Goal: Transaction & Acquisition: Purchase product/service

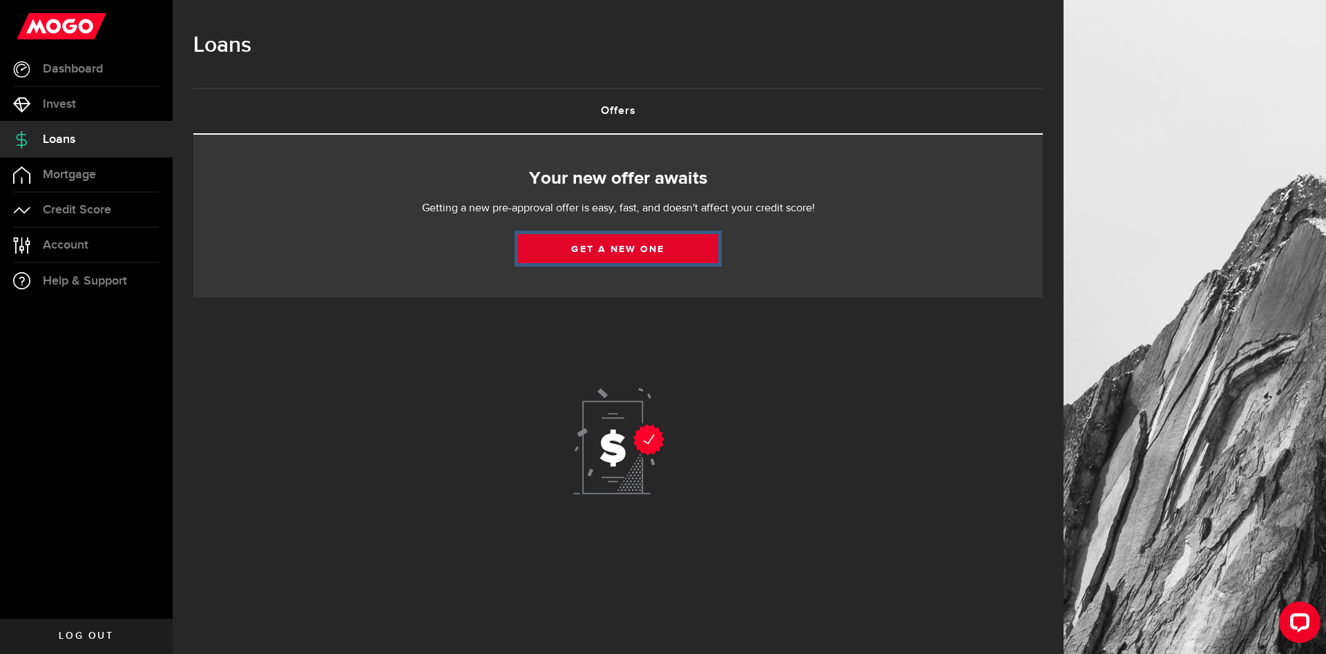
click at [627, 263] on link "Get a new one" at bounding box center [618, 248] width 200 height 29
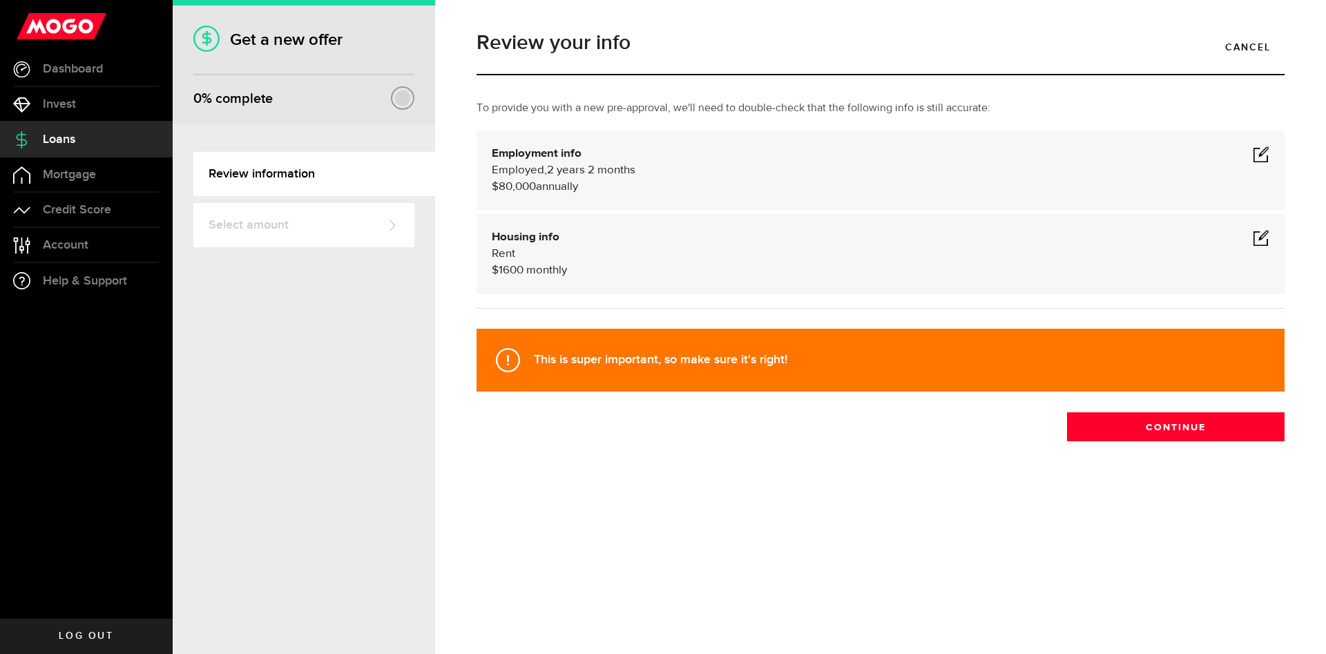
click at [1252, 238] on div "Housing info Rent $ 1600 monthly" at bounding box center [881, 254] width 778 height 50
click at [1267, 238] on span at bounding box center [1261, 237] width 17 height 17
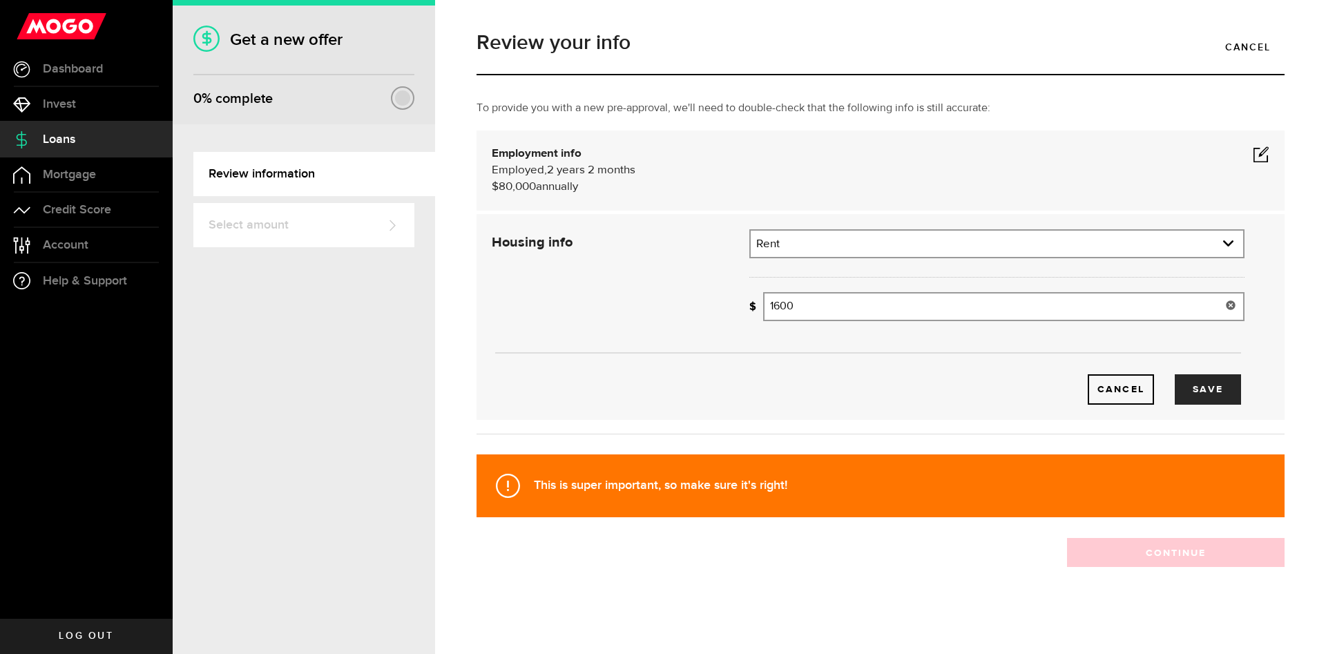
click at [871, 307] on input "1600" at bounding box center [1003, 306] width 481 height 29
type input "700"
click at [1200, 396] on button "Save" at bounding box center [1208, 389] width 66 height 30
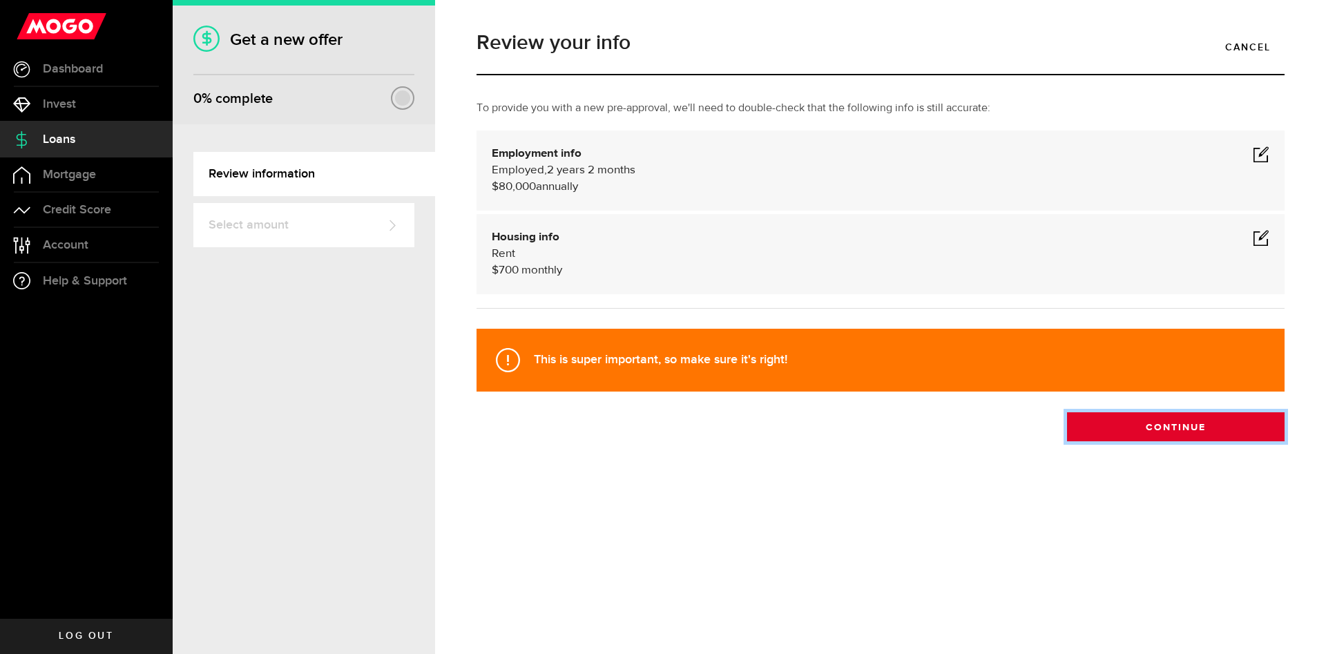
click at [1146, 418] on button "Continue" at bounding box center [1176, 426] width 218 height 29
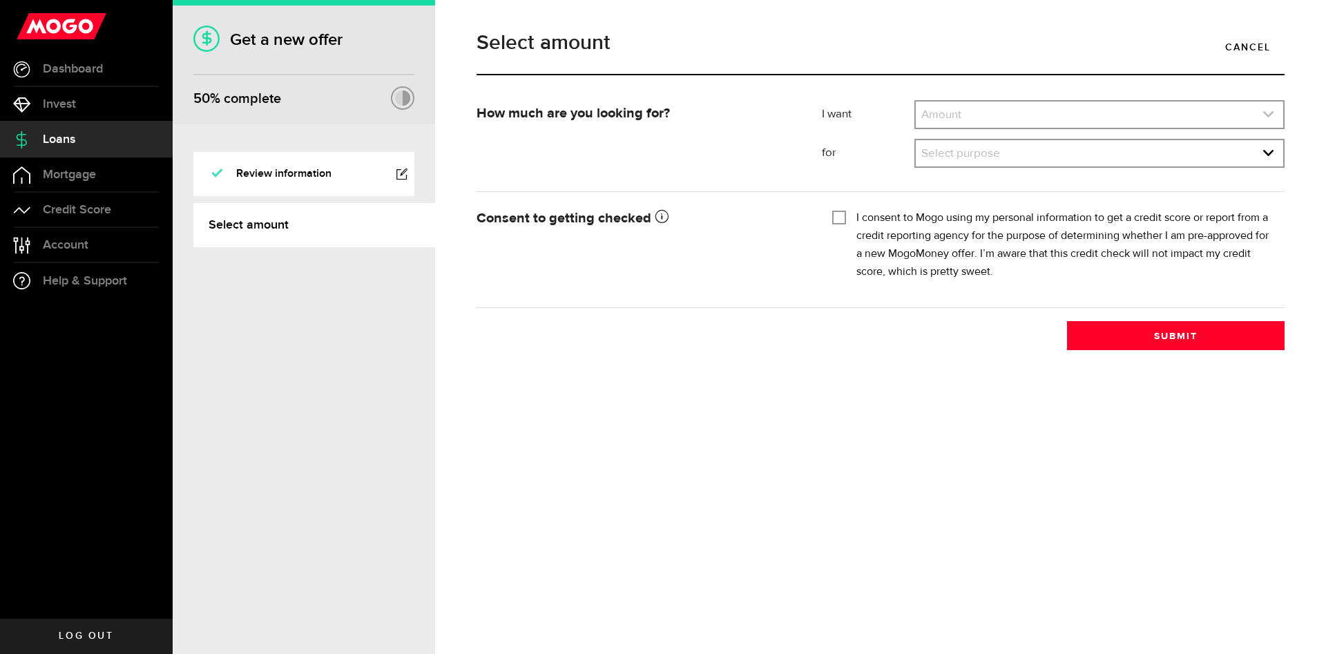
click at [981, 102] on link "expand select" at bounding box center [1099, 115] width 367 height 26
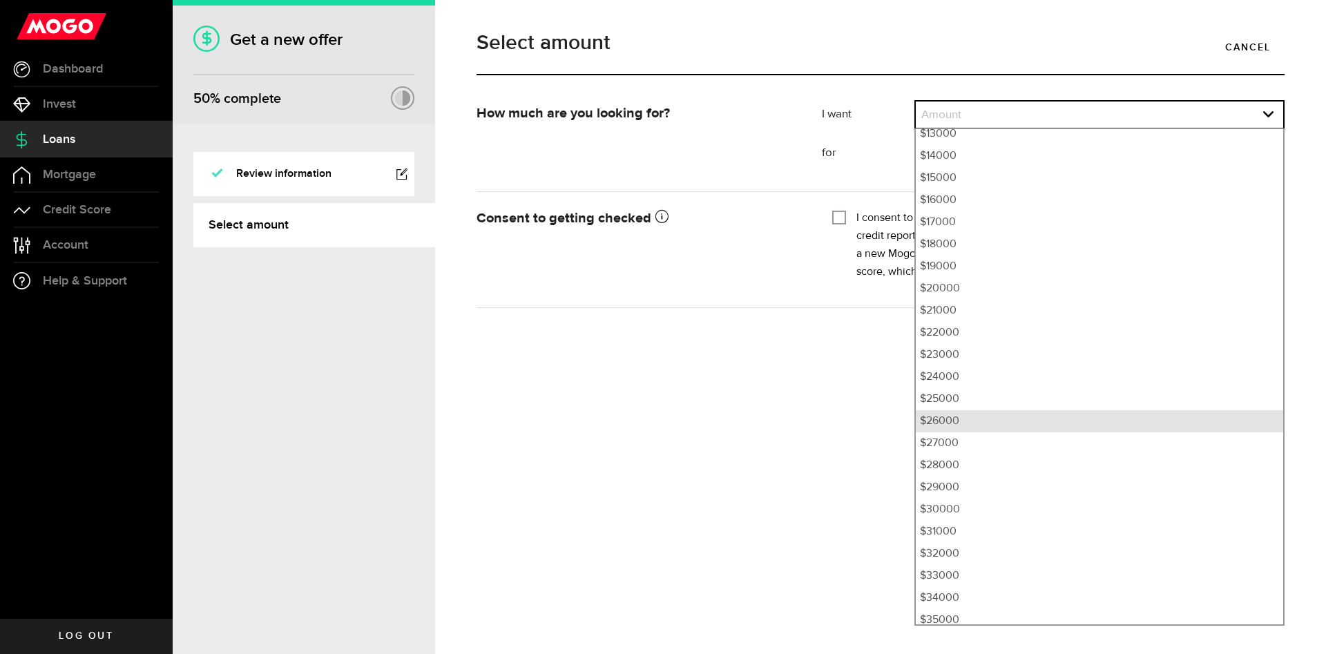
scroll to position [322, 0]
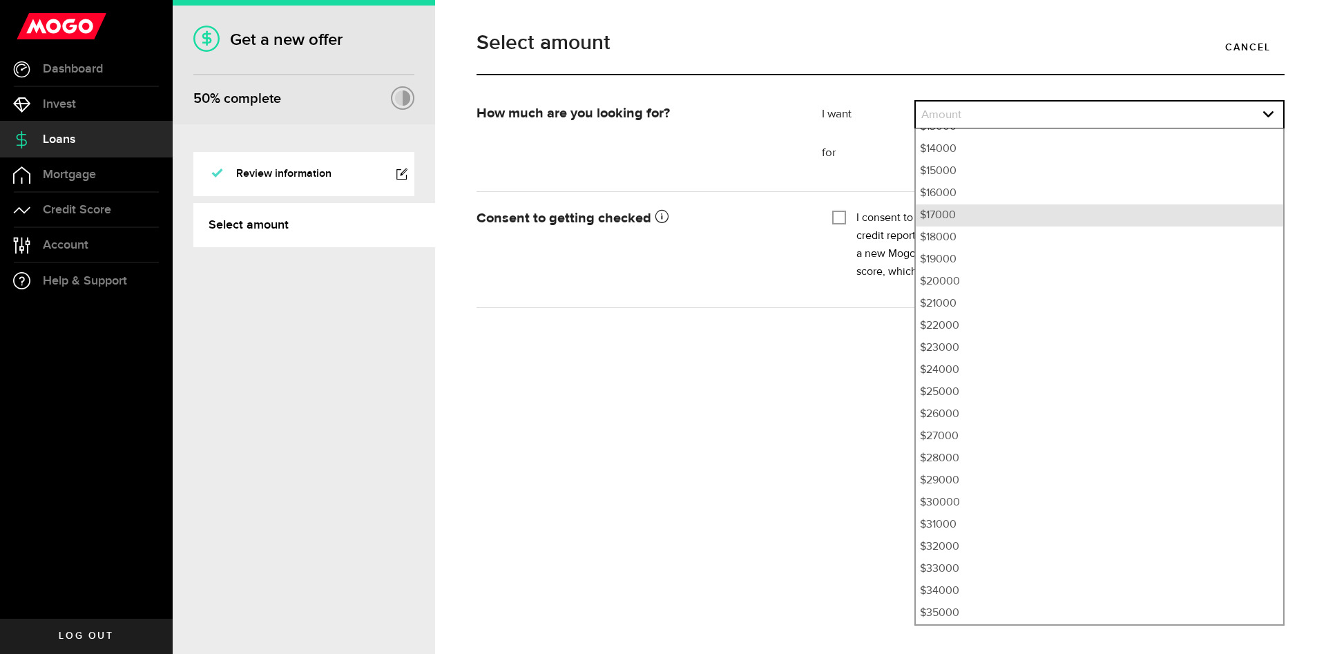
click at [962, 214] on li "$17000" at bounding box center [1099, 215] width 367 height 22
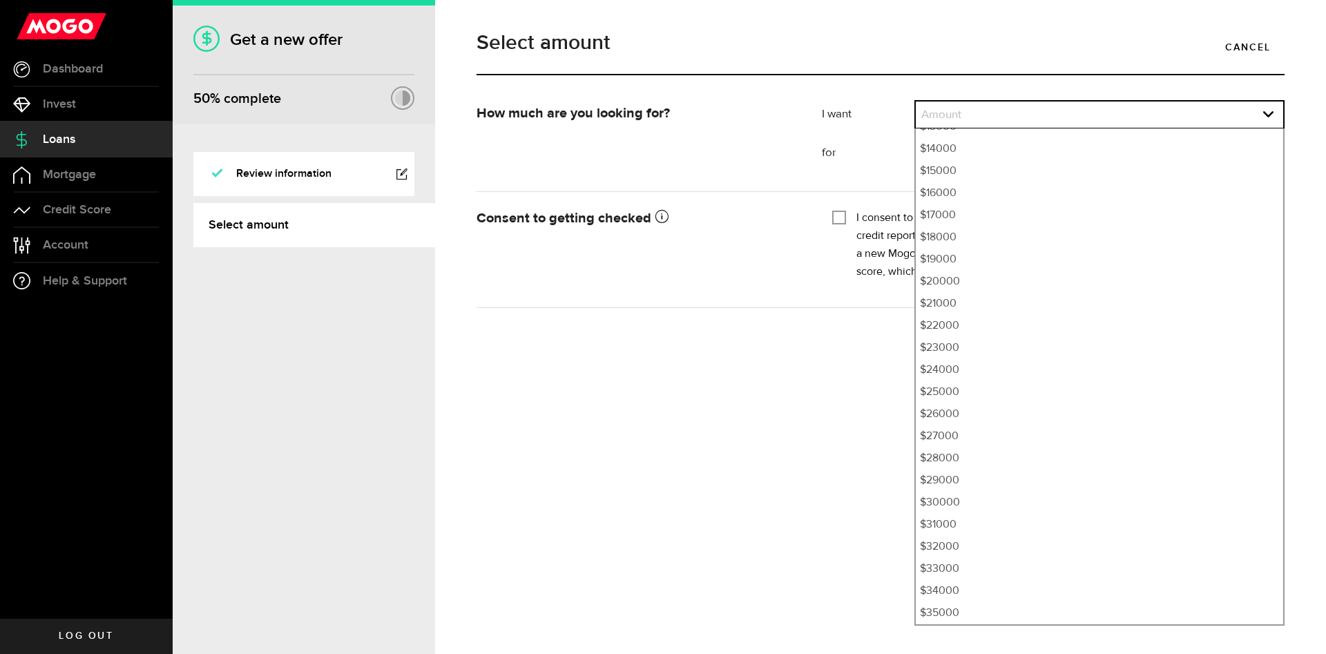
select select "17000"
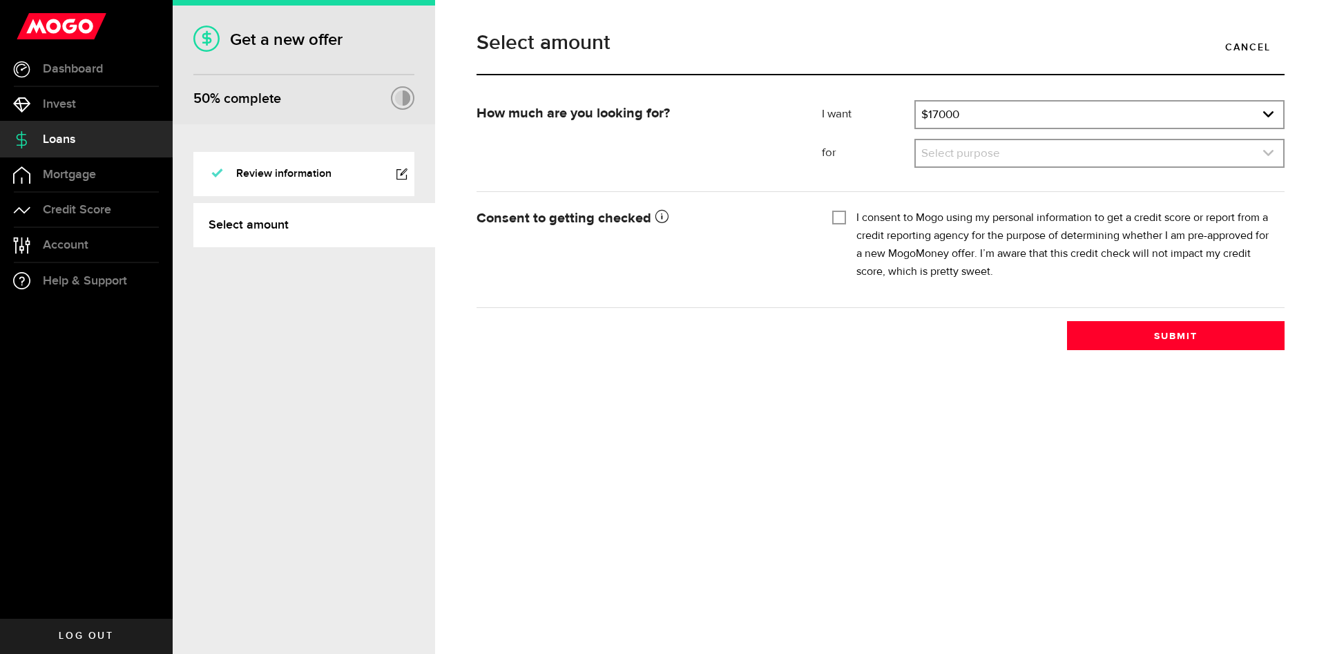
click at [954, 162] on link "expand select" at bounding box center [1099, 153] width 367 height 26
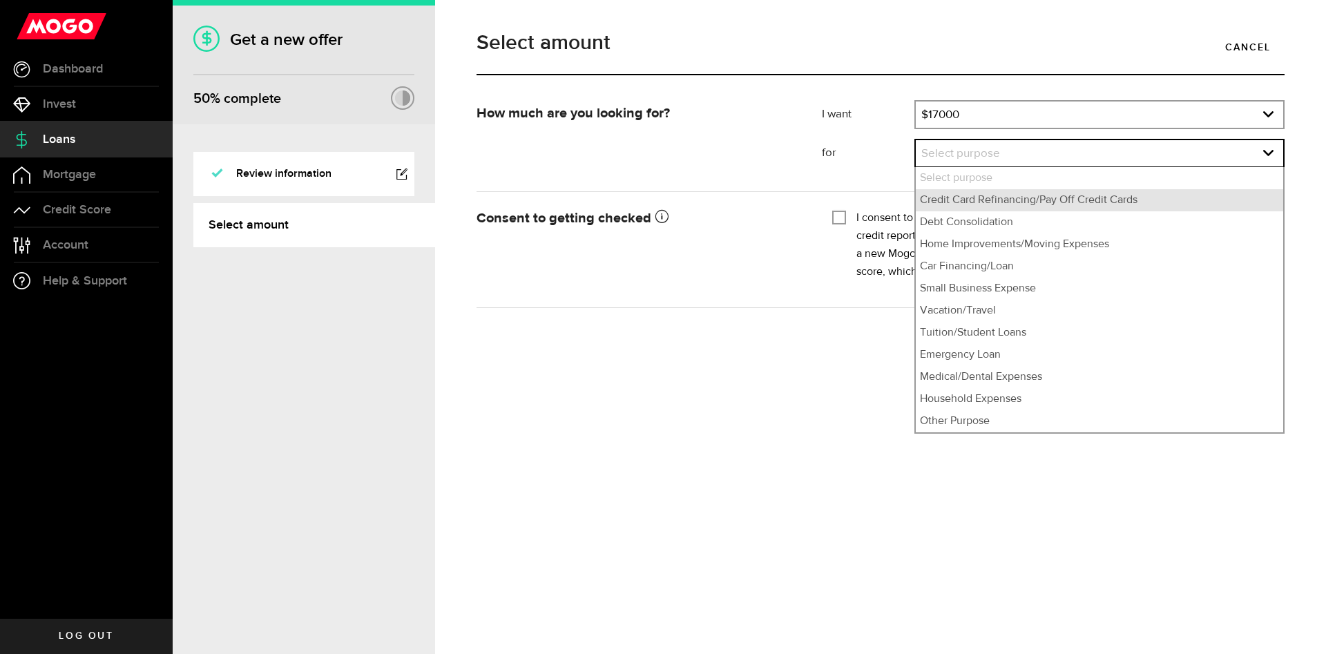
click at [948, 200] on li "Credit Card Refinancing/Pay Off Credit Cards" at bounding box center [1099, 200] width 367 height 22
select select "Credit Card Refinancing/Pay Off Credit Cards"
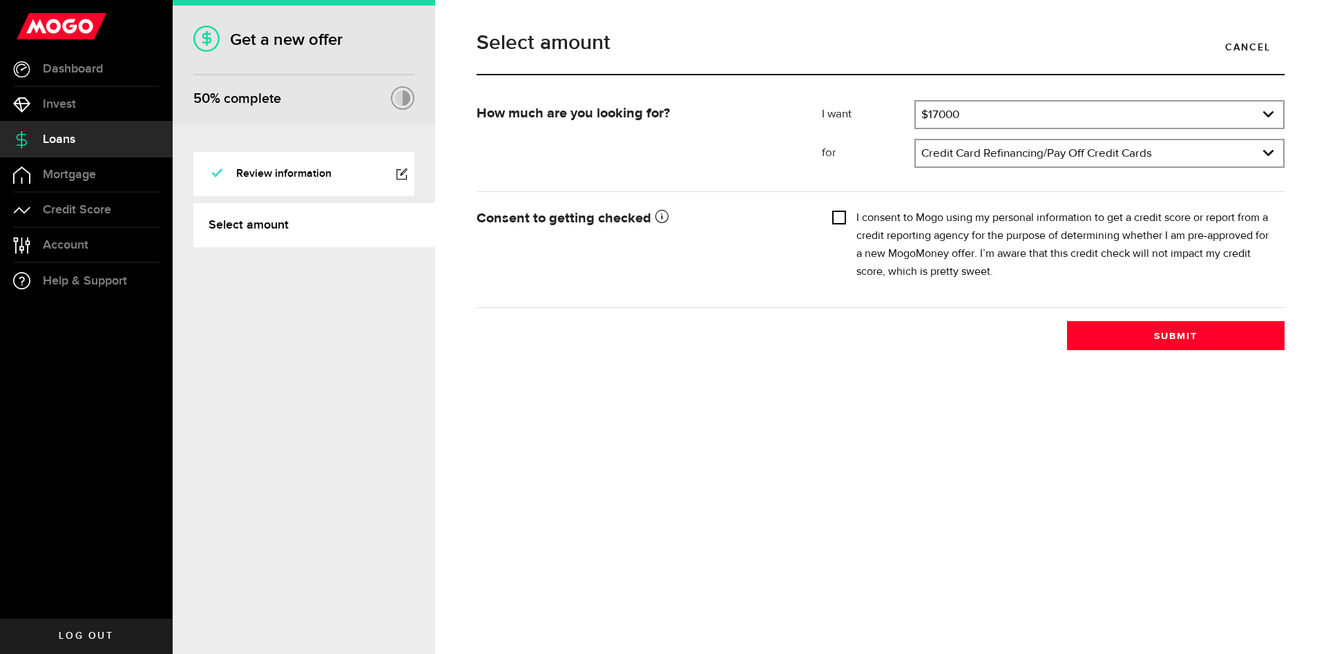
click at [837, 211] on input "I consent to Mogo using my personal information to get a credit score or report…" at bounding box center [839, 216] width 14 height 14
checkbox input "true"
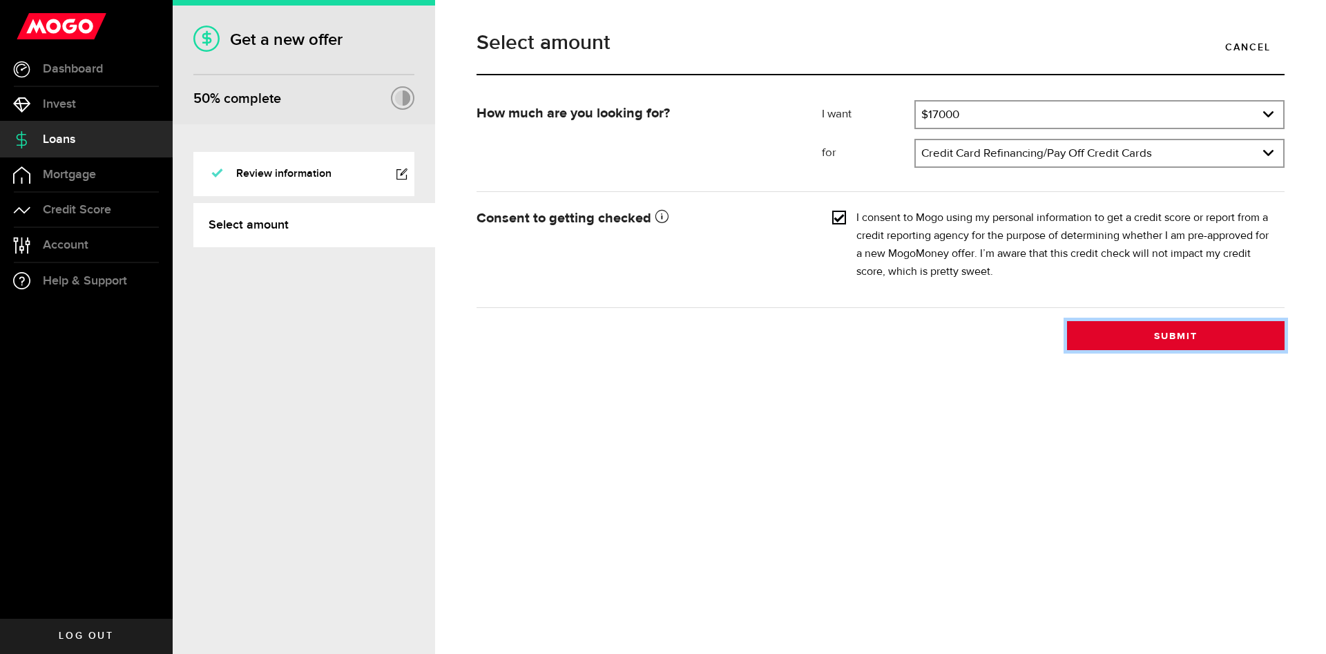
click at [1135, 323] on button "Submit" at bounding box center [1176, 335] width 218 height 29
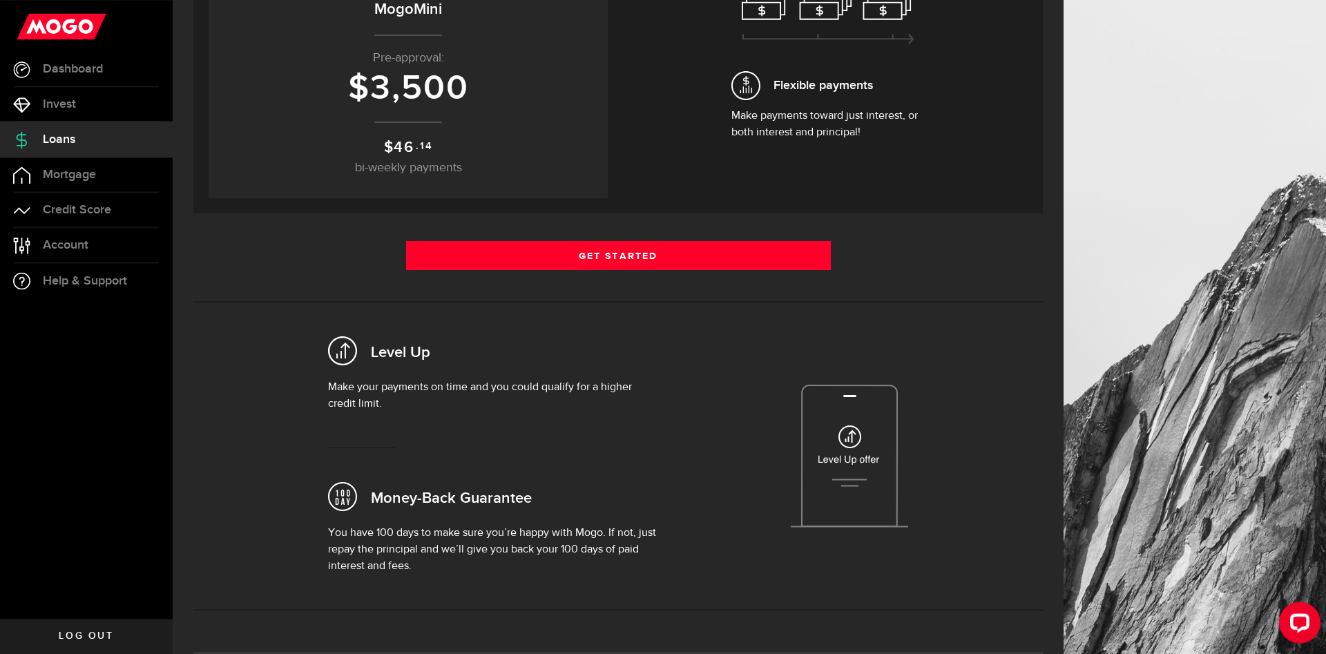
scroll to position [141, 0]
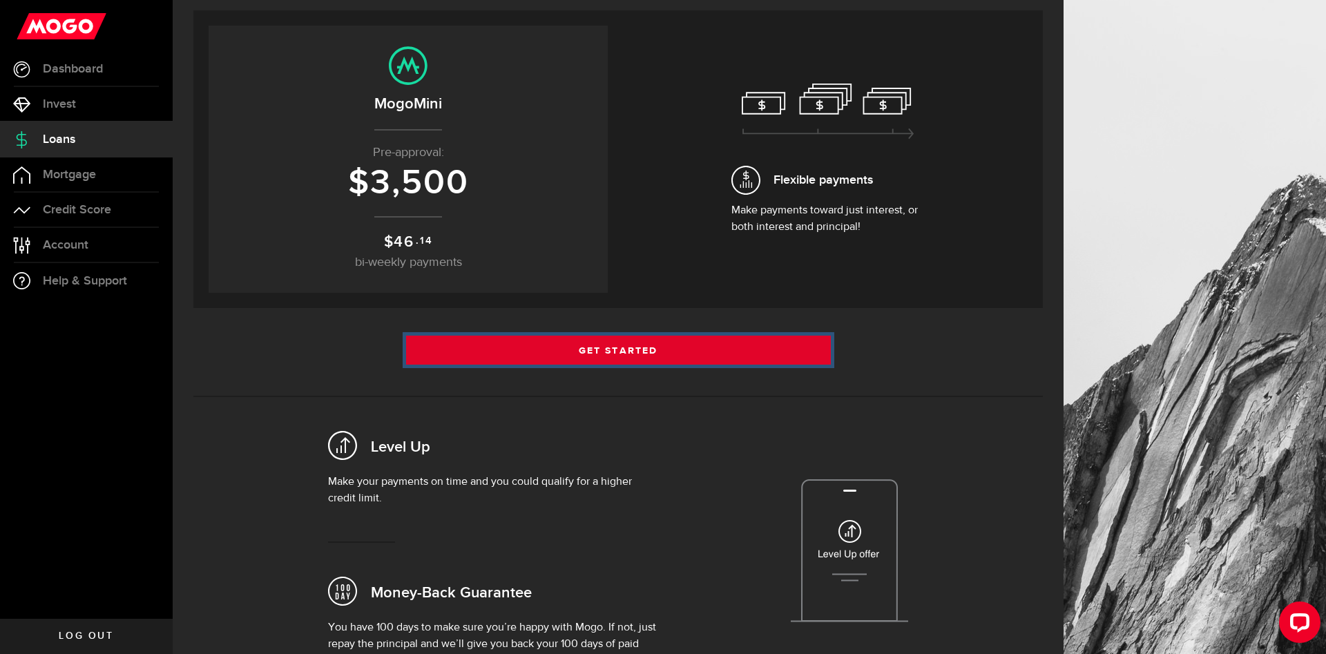
click at [555, 341] on link "Get Started" at bounding box center [618, 350] width 425 height 29
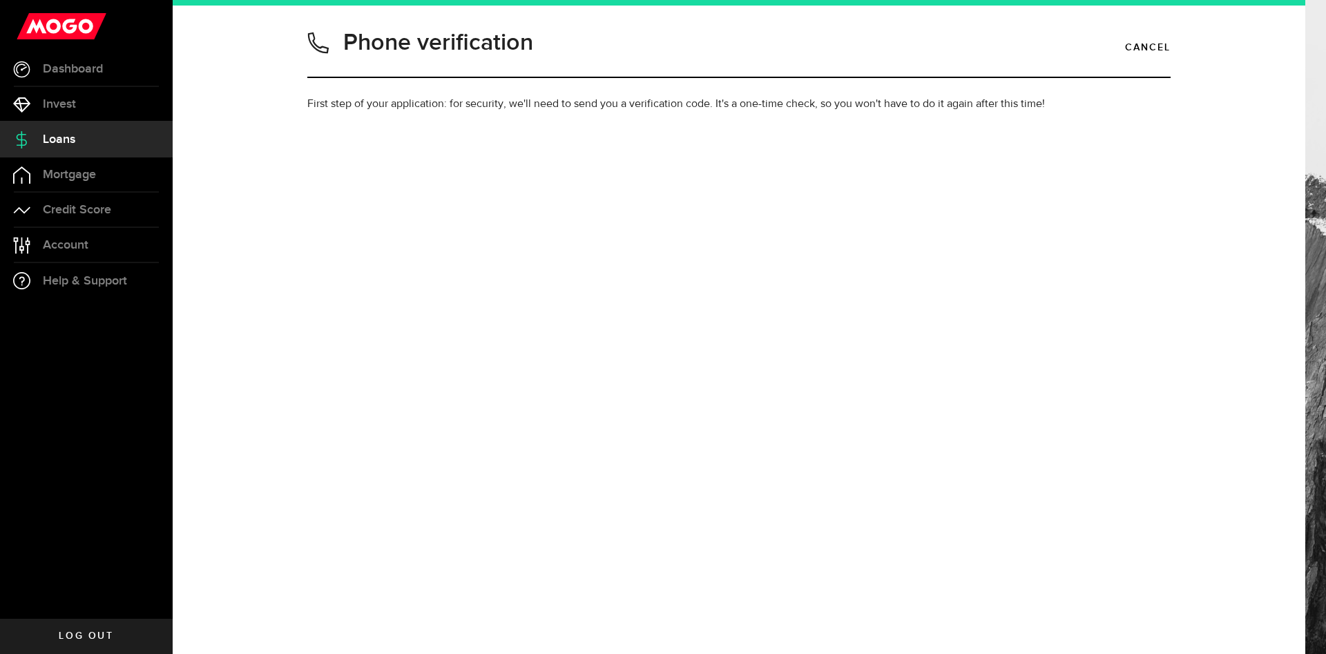
type input "4167313184"
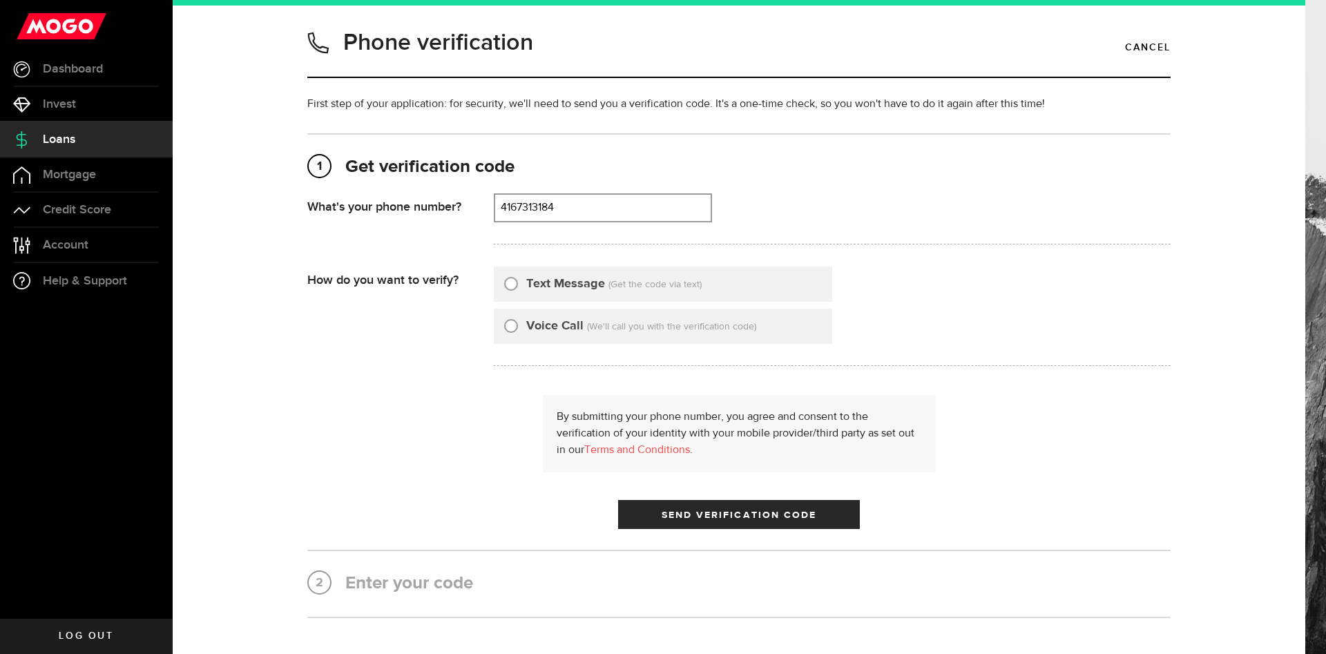
click at [518, 282] on div "Text Message" at bounding box center [554, 284] width 101 height 19
click at [504, 282] on input "Text Message" at bounding box center [511, 282] width 14 height 14
radio input "true"
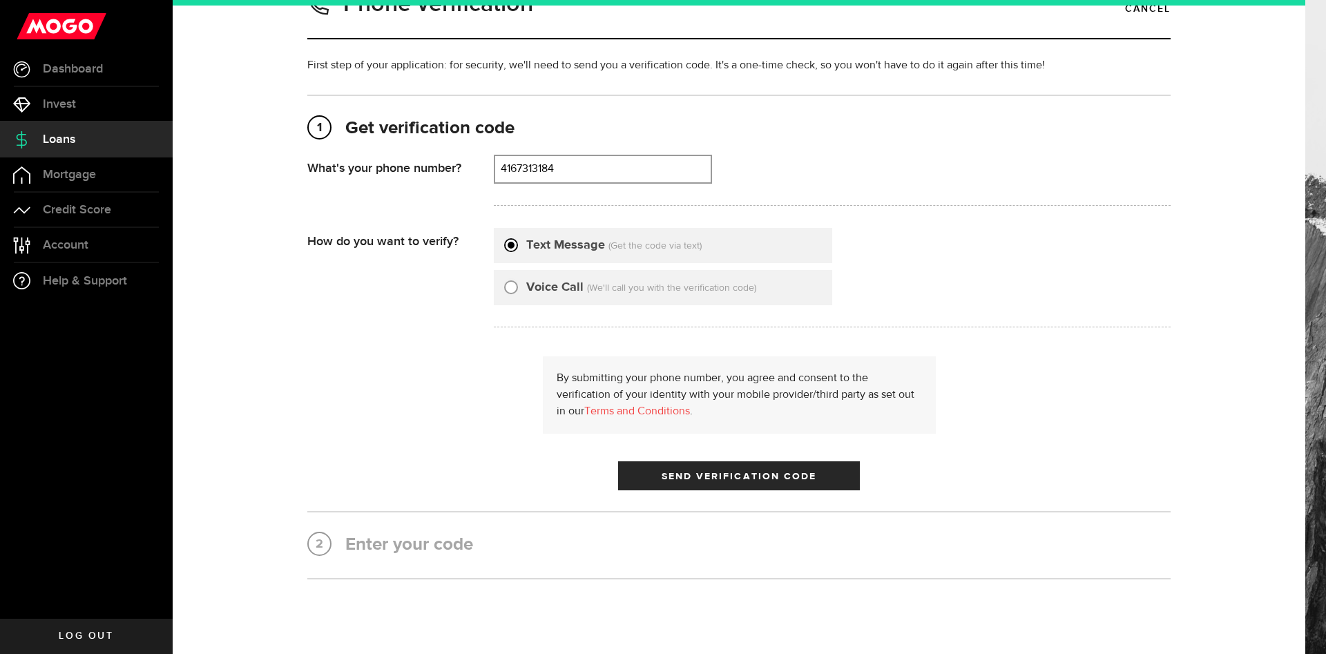
scroll to position [83, 0]
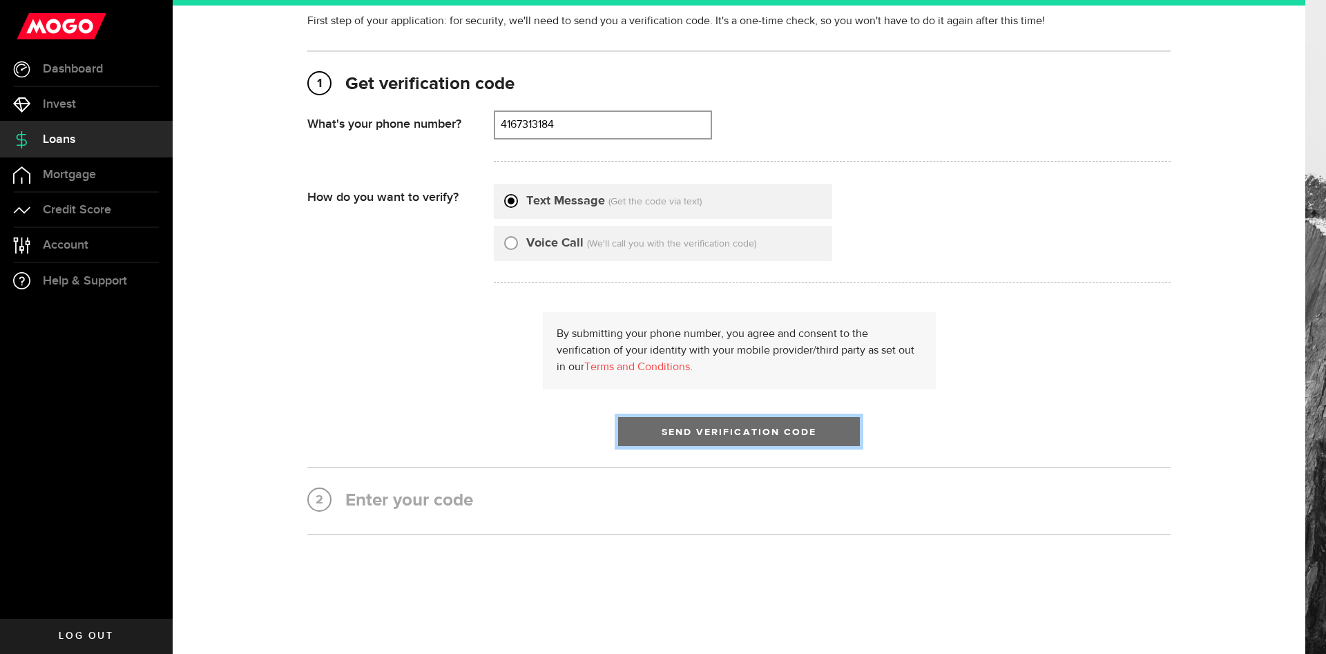
click at [737, 434] on span "submit" at bounding box center [738, 434] width 23 height 23
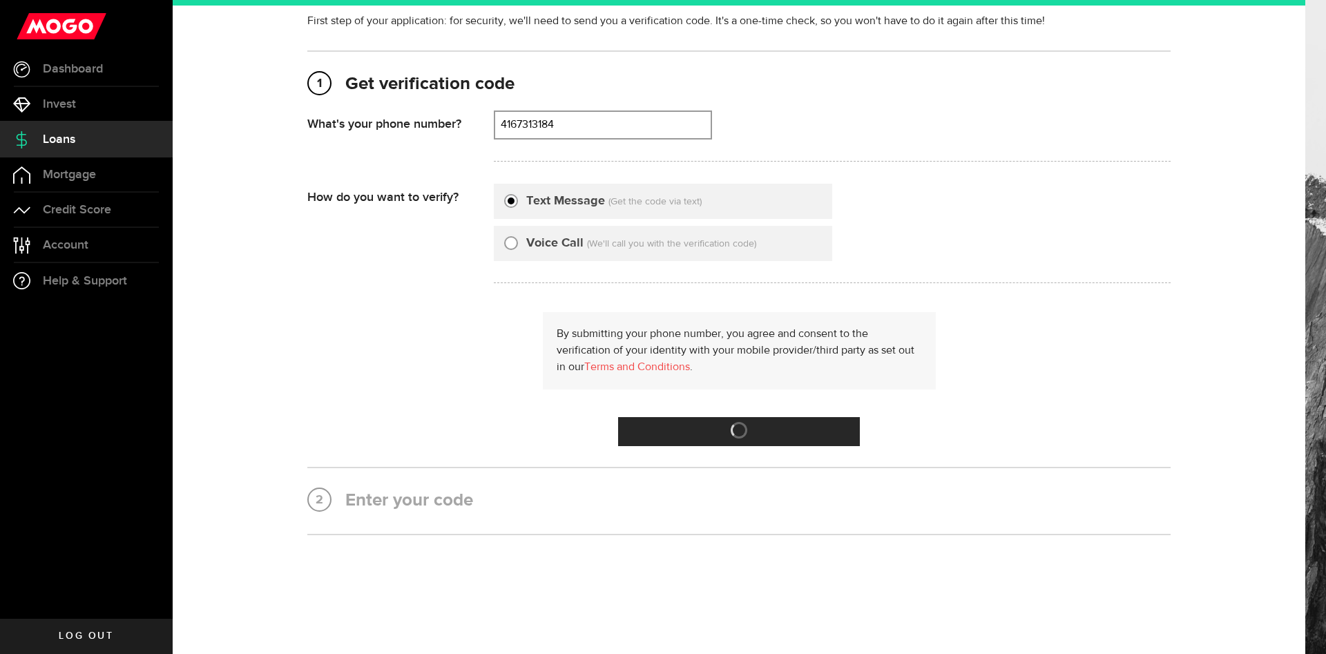
scroll to position [0, 0]
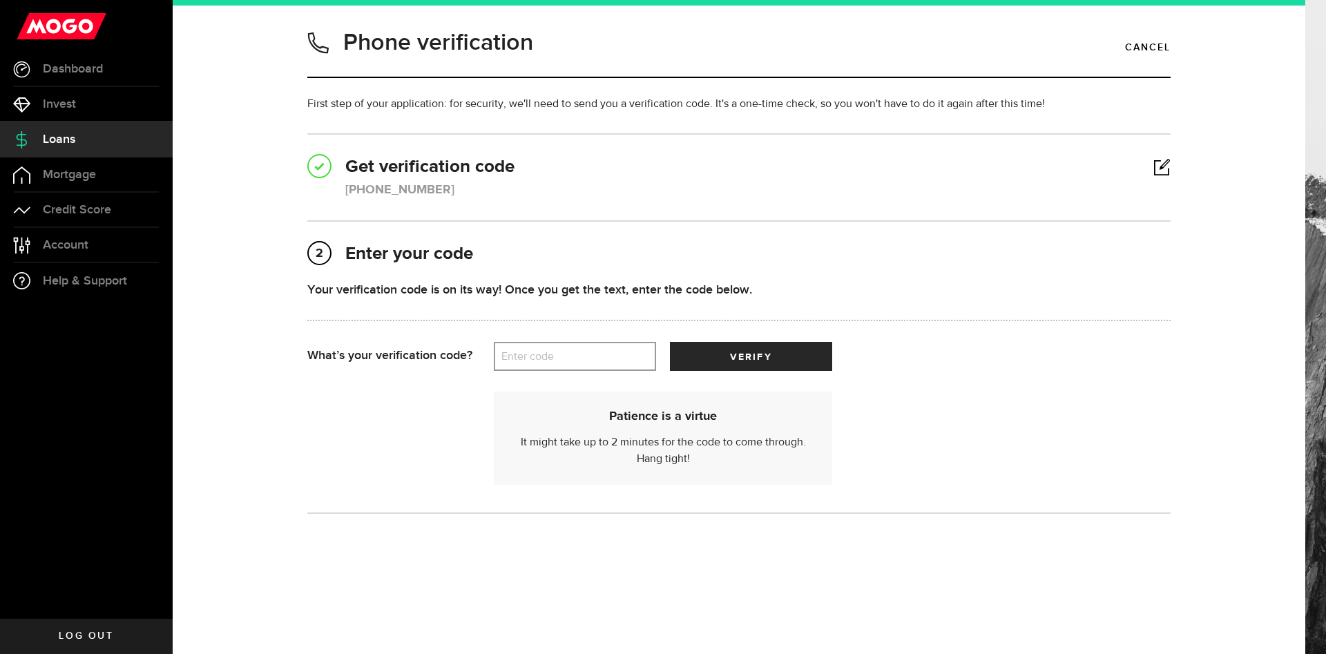
click at [544, 352] on label "Enter code" at bounding box center [575, 357] width 162 height 28
click at [544, 352] on input "Enter code" at bounding box center [575, 356] width 162 height 29
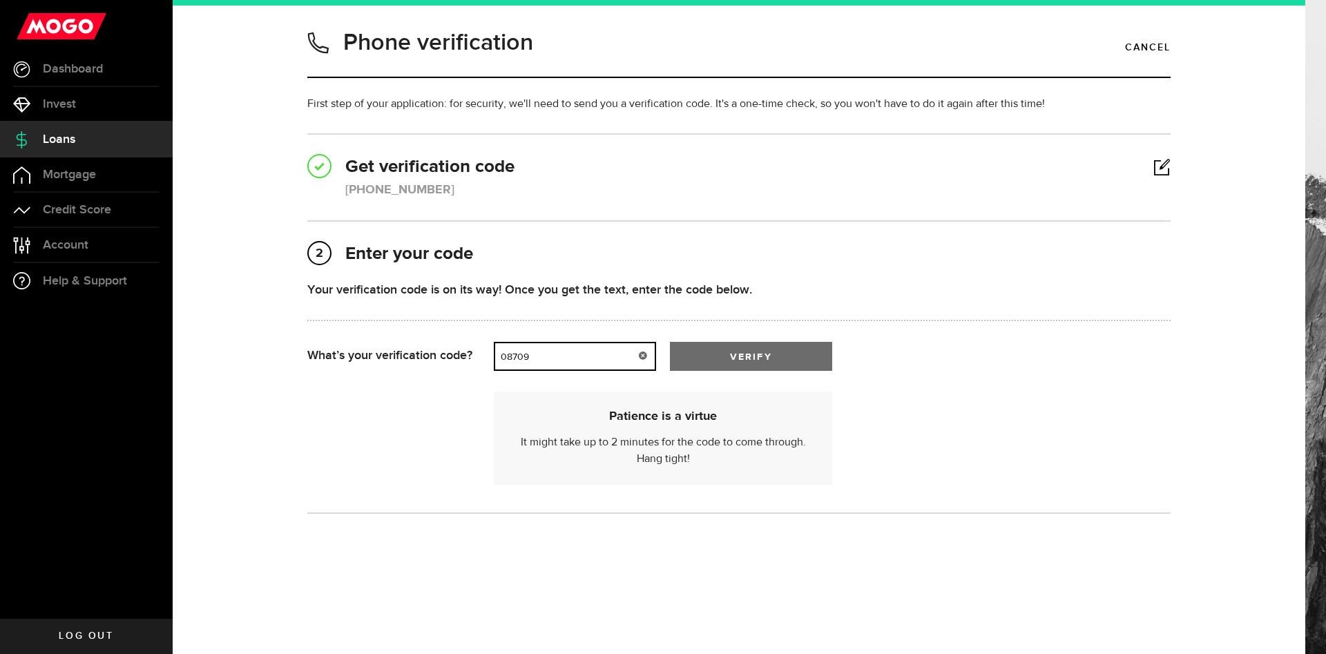
type input "08709"
click at [731, 354] on span "verify" at bounding box center [750, 357] width 41 height 10
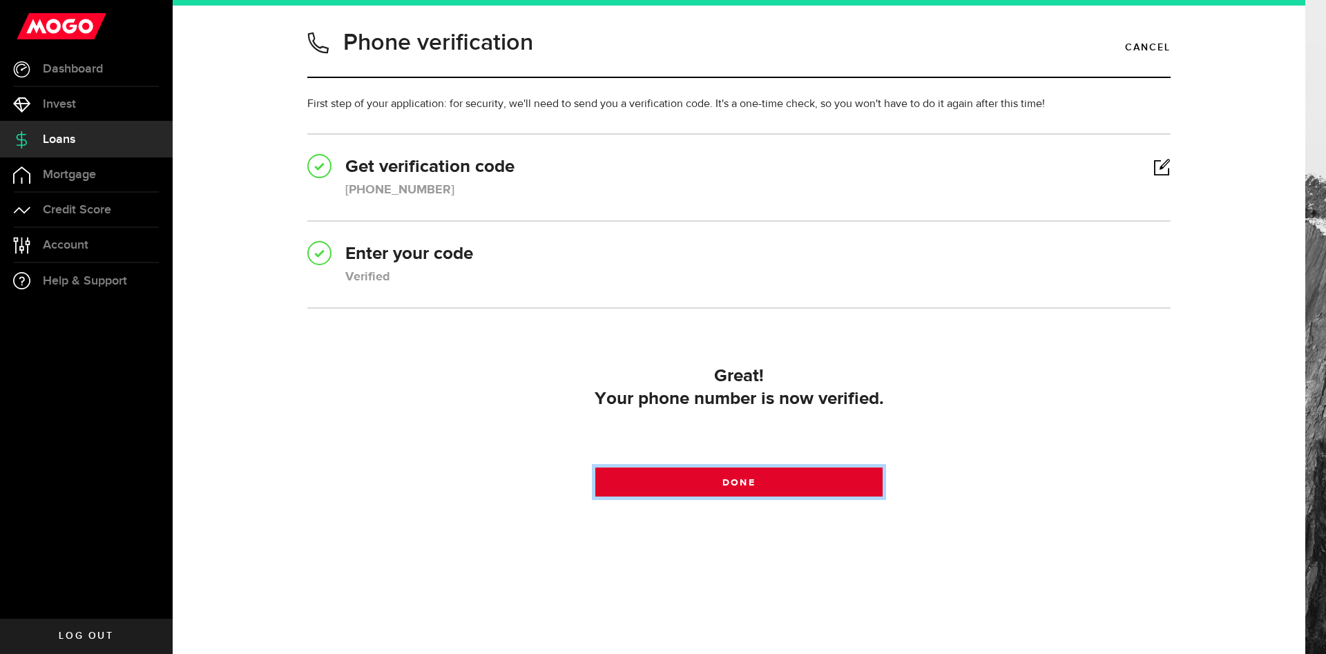
click at [740, 485] on span at bounding box center [739, 485] width 23 height 23
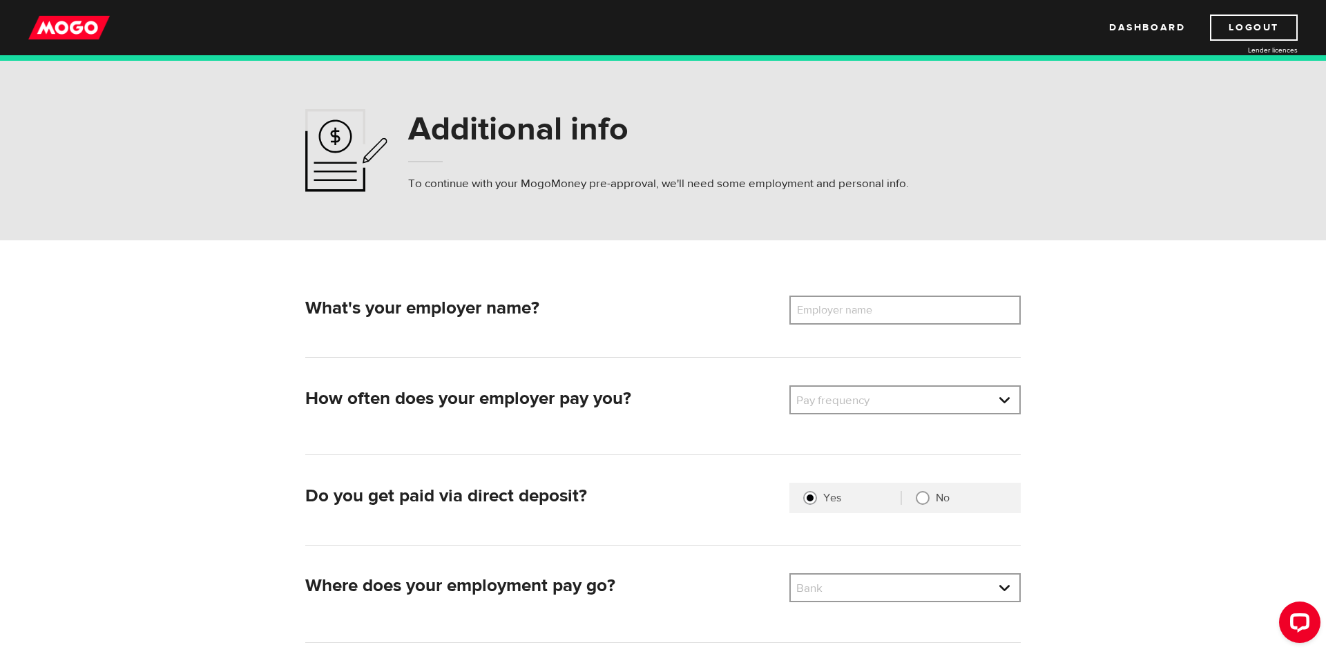
click at [879, 310] on label "Employer name" at bounding box center [844, 310] width 111 height 29
click at [879, 310] on input "Employer name" at bounding box center [904, 310] width 231 height 29
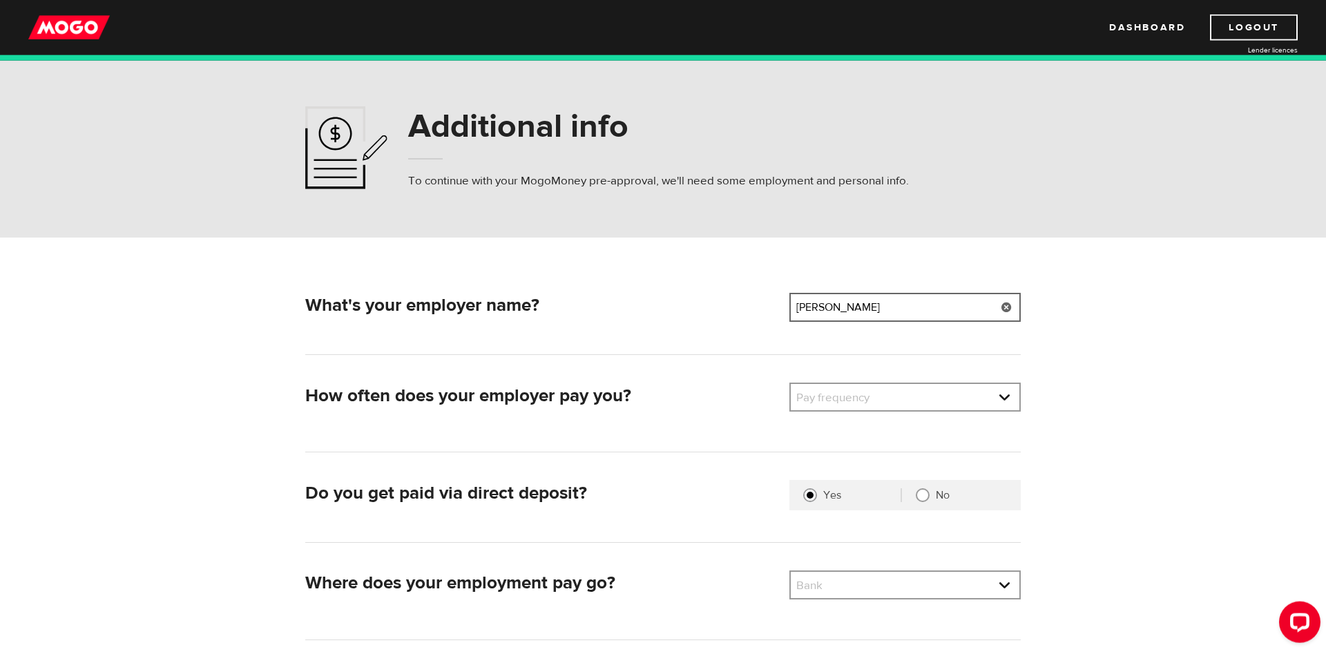
scroll to position [70, 0]
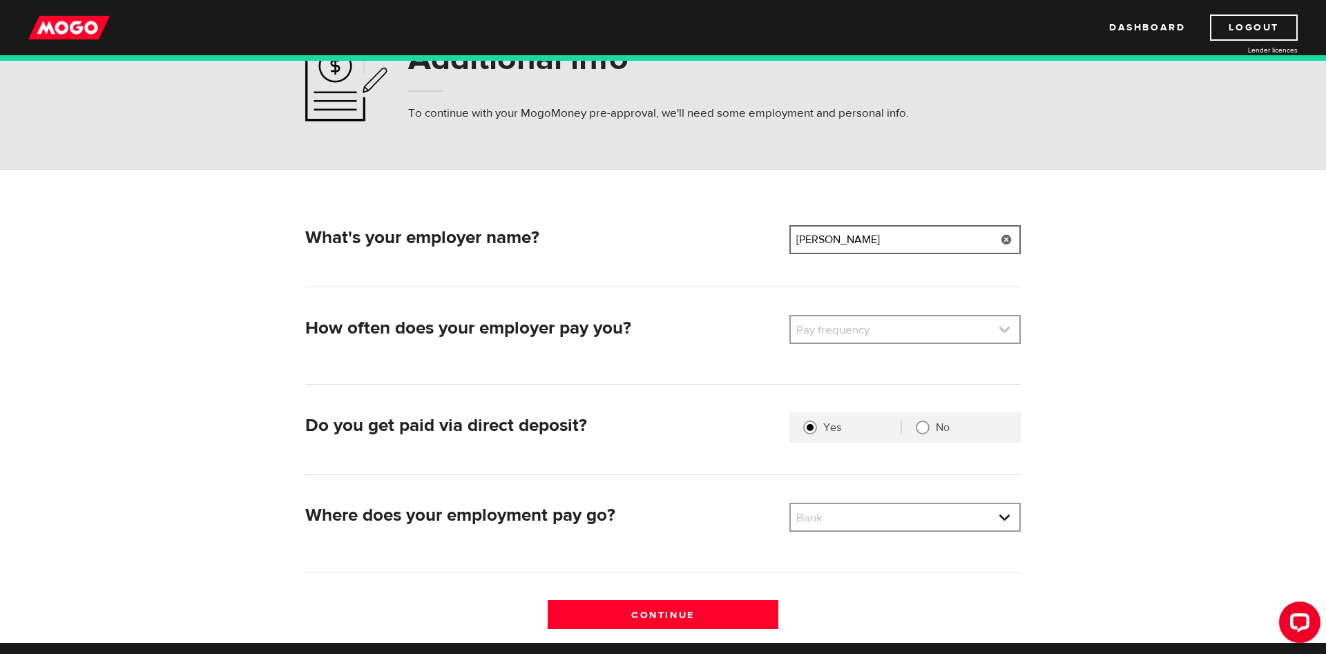
type input "Longo's"
click at [930, 336] on link at bounding box center [905, 329] width 229 height 26
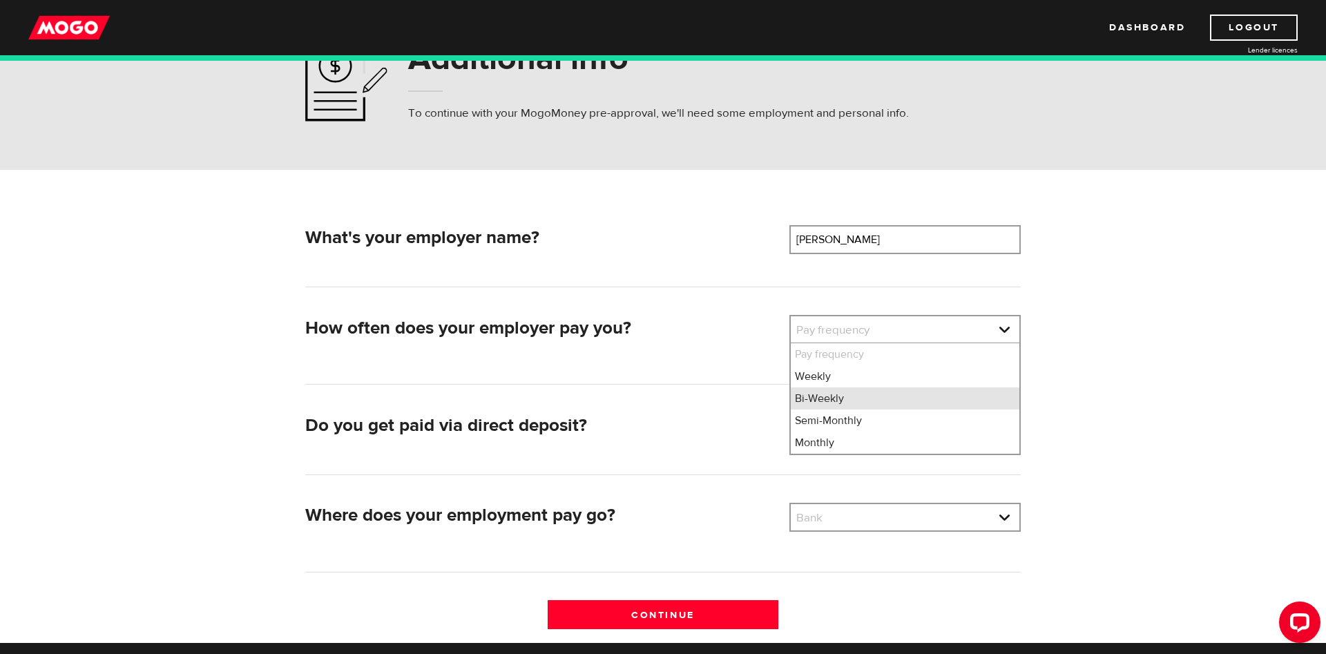
click at [834, 405] on li "Bi-Weekly" at bounding box center [905, 398] width 229 height 22
select select "2"
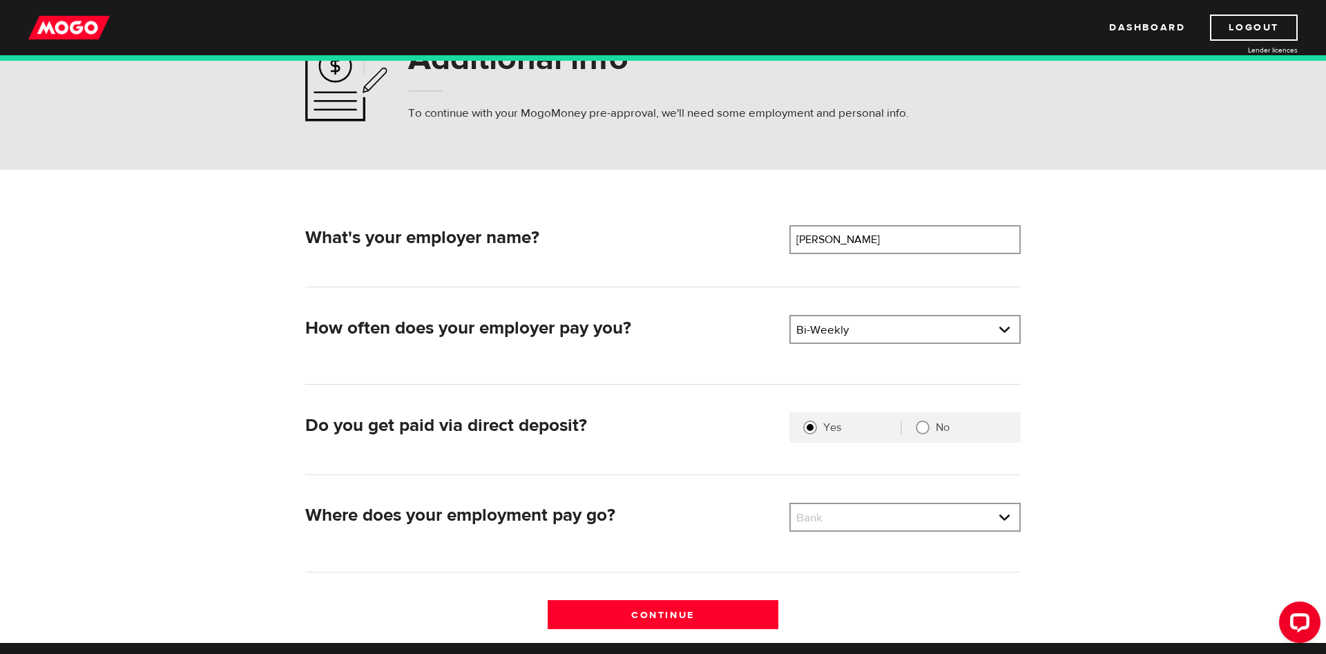
scroll to position [141, 0]
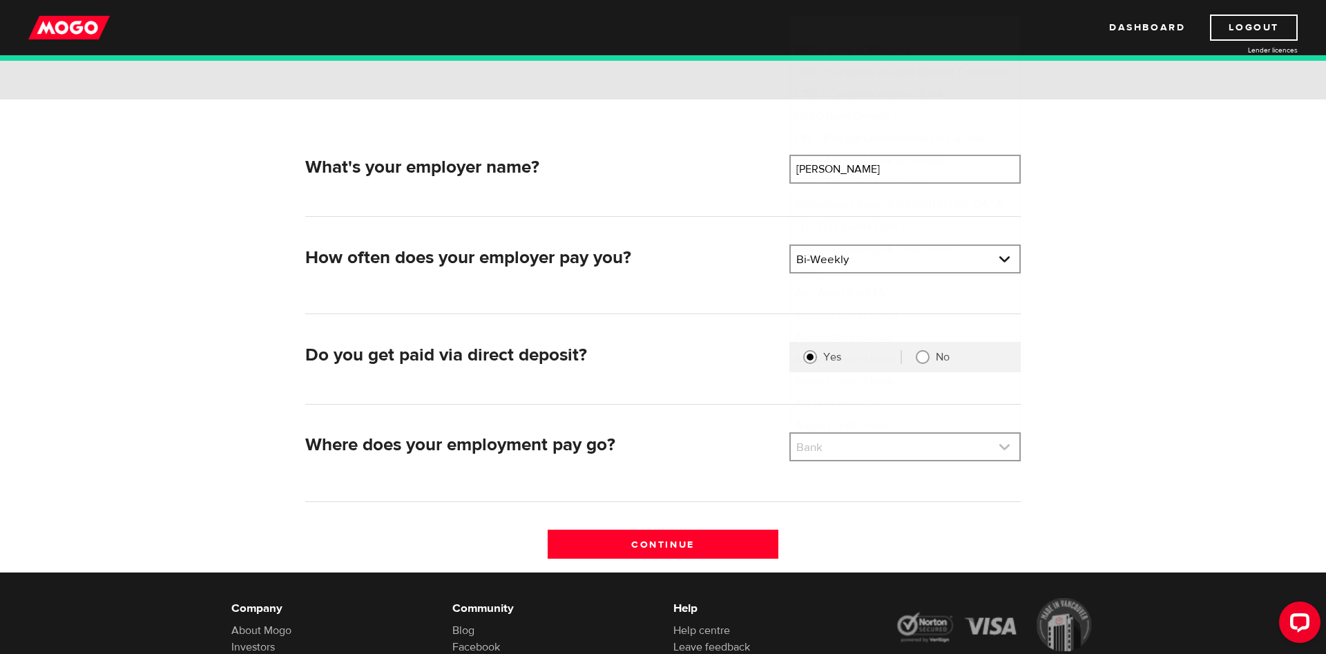
click at [866, 439] on link at bounding box center [905, 447] width 229 height 26
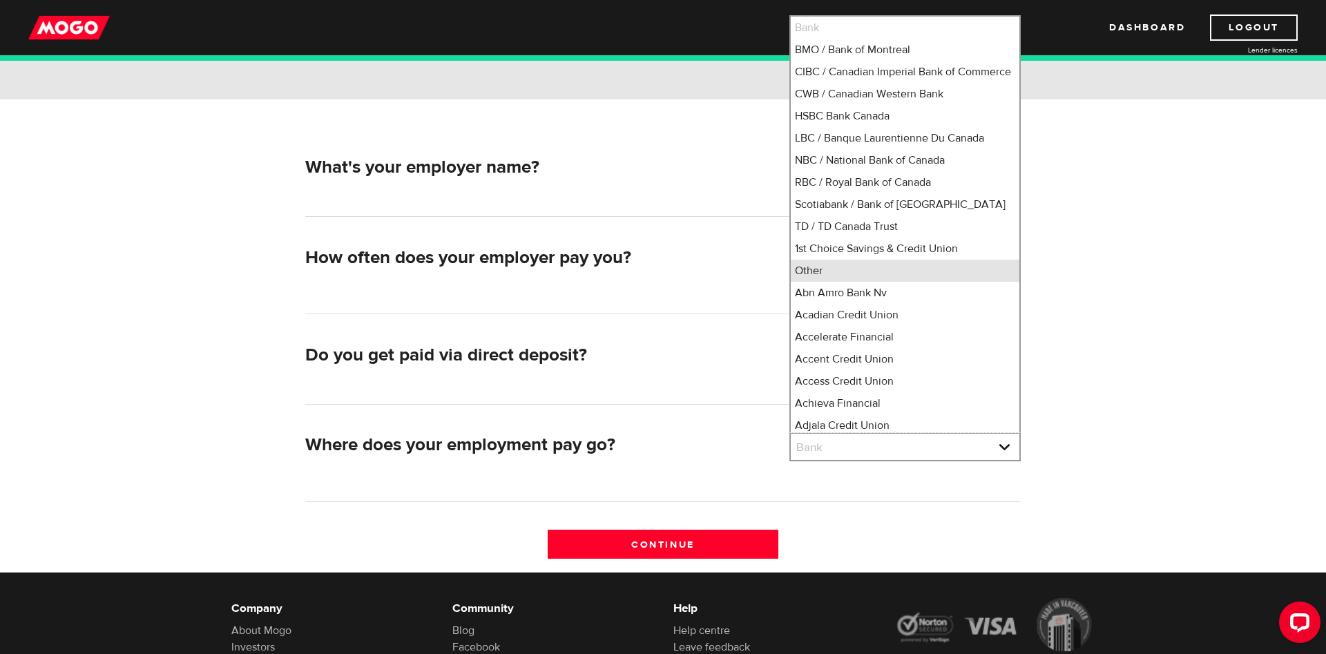
click at [840, 275] on li "Other" at bounding box center [905, 271] width 229 height 22
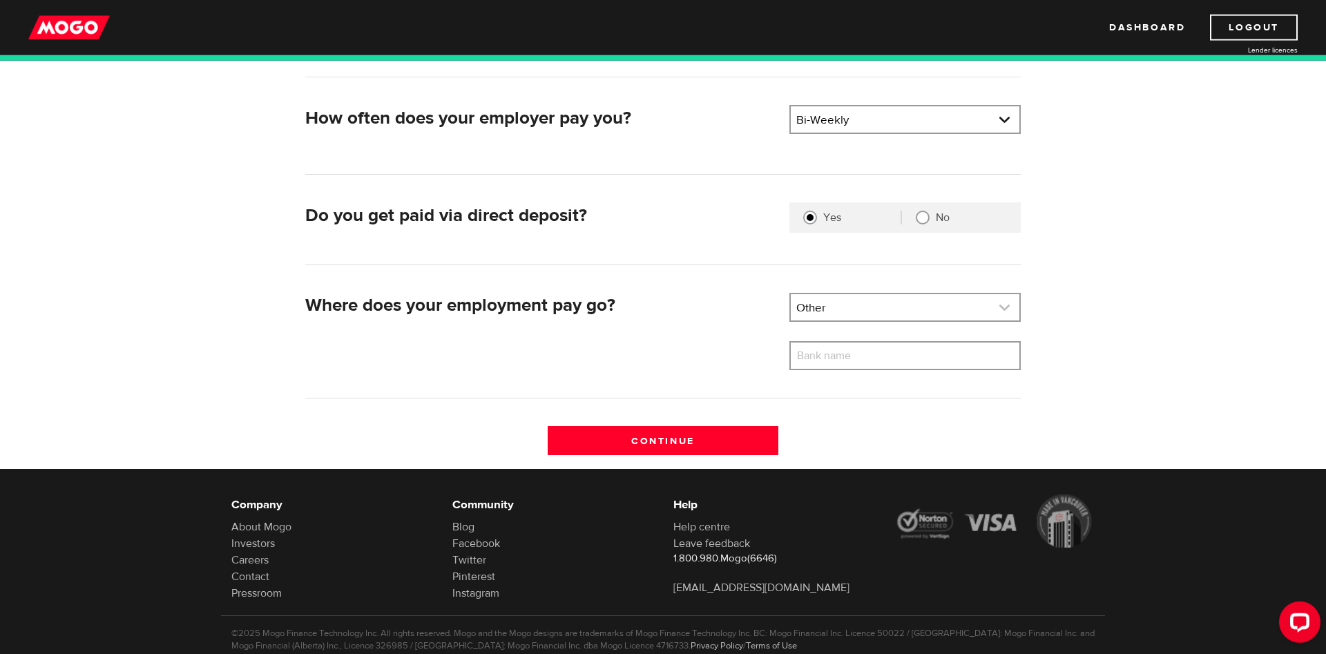
scroll to position [282, 0]
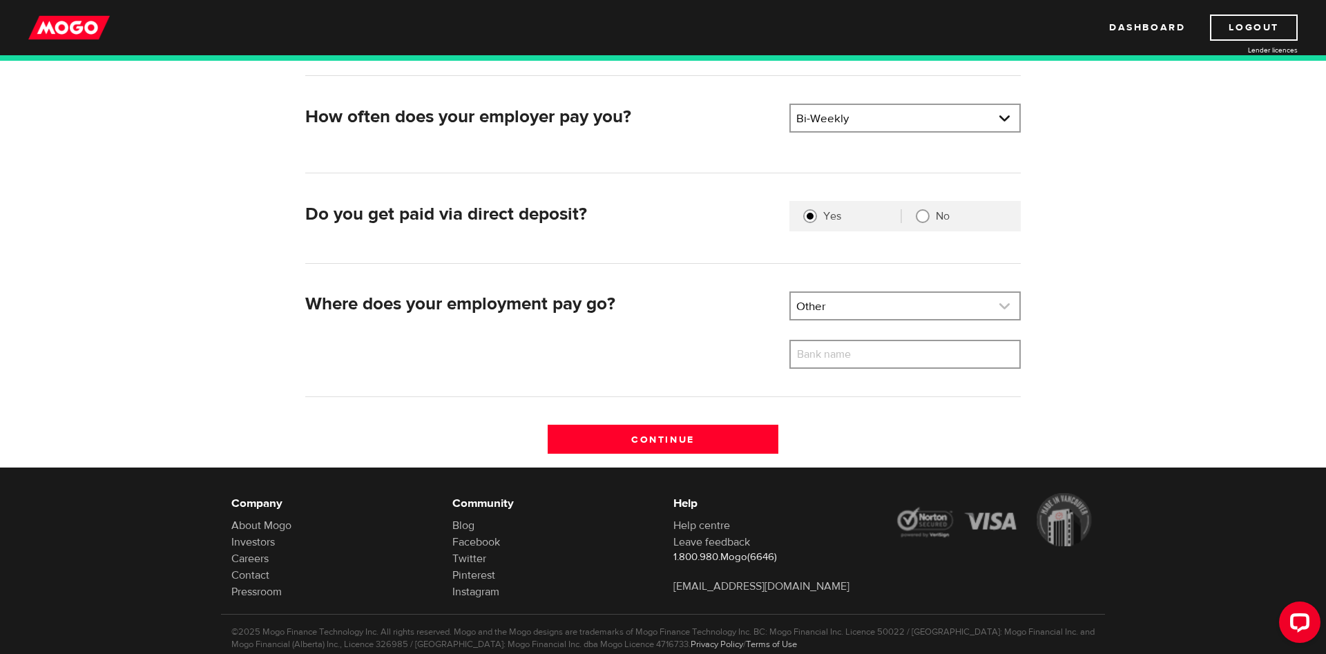
click at [893, 310] on link at bounding box center [905, 306] width 229 height 26
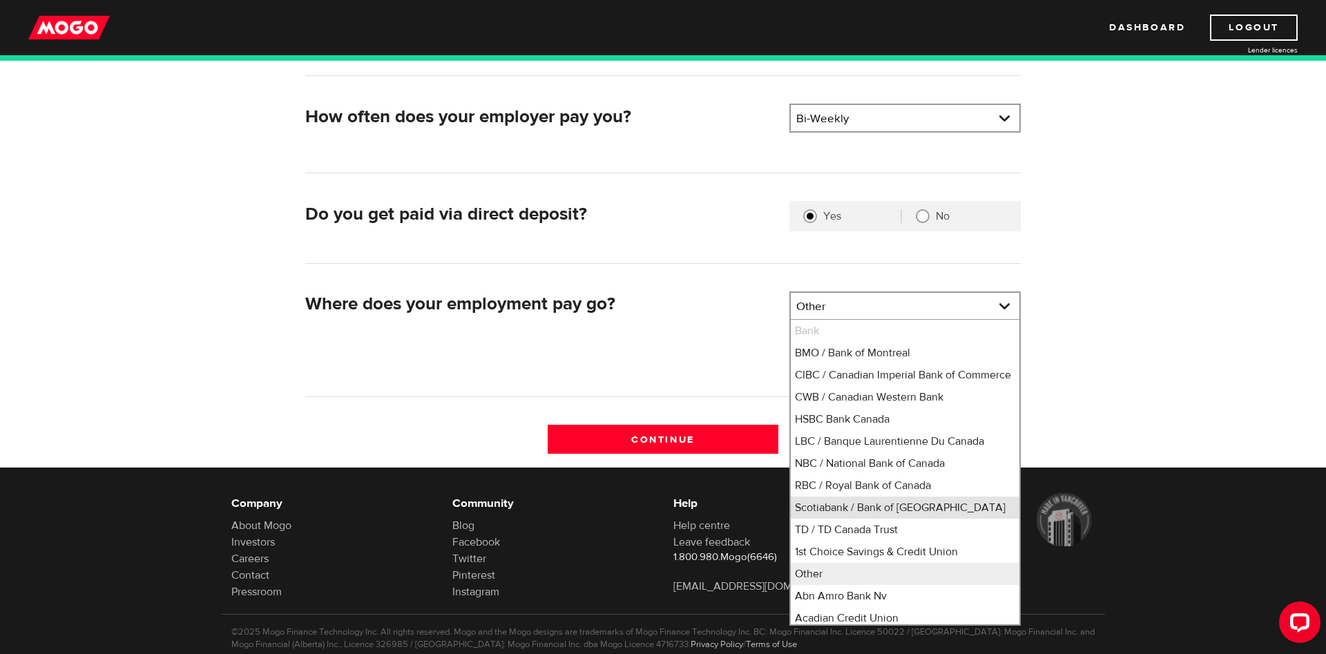
click at [862, 511] on li "Scotiabank / Bank of Nova Scotia" at bounding box center [905, 508] width 229 height 22
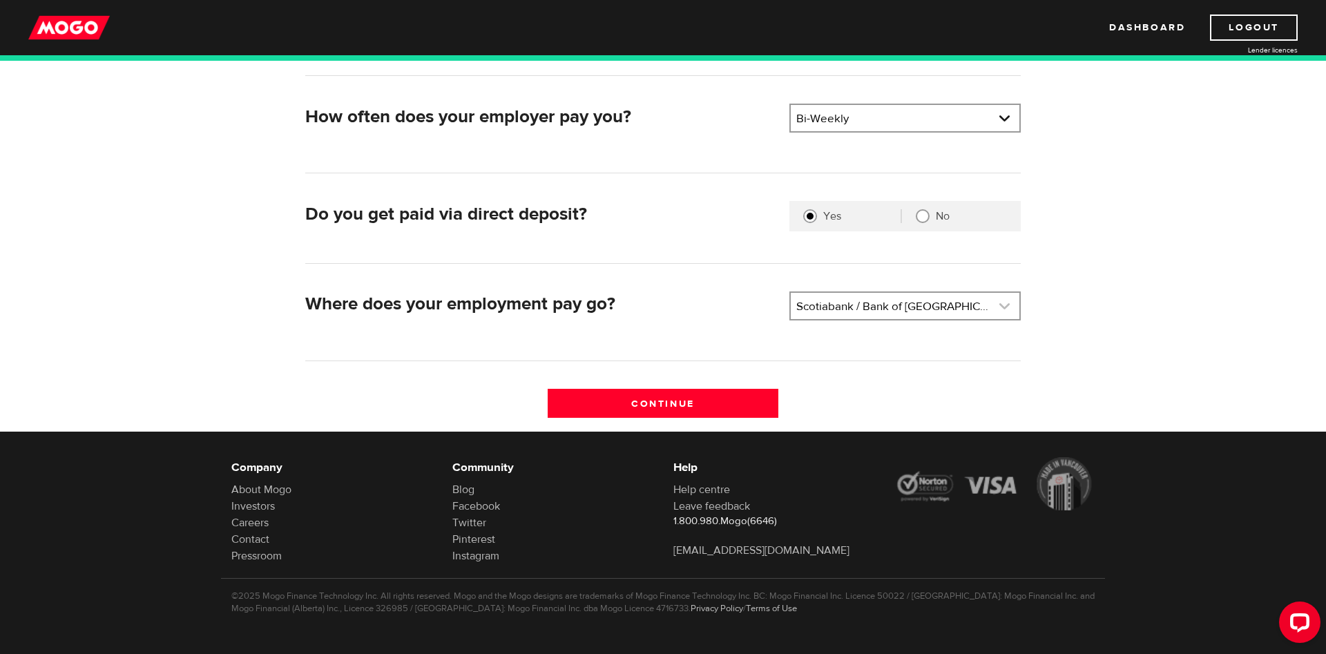
click at [861, 314] on link at bounding box center [905, 306] width 229 height 26
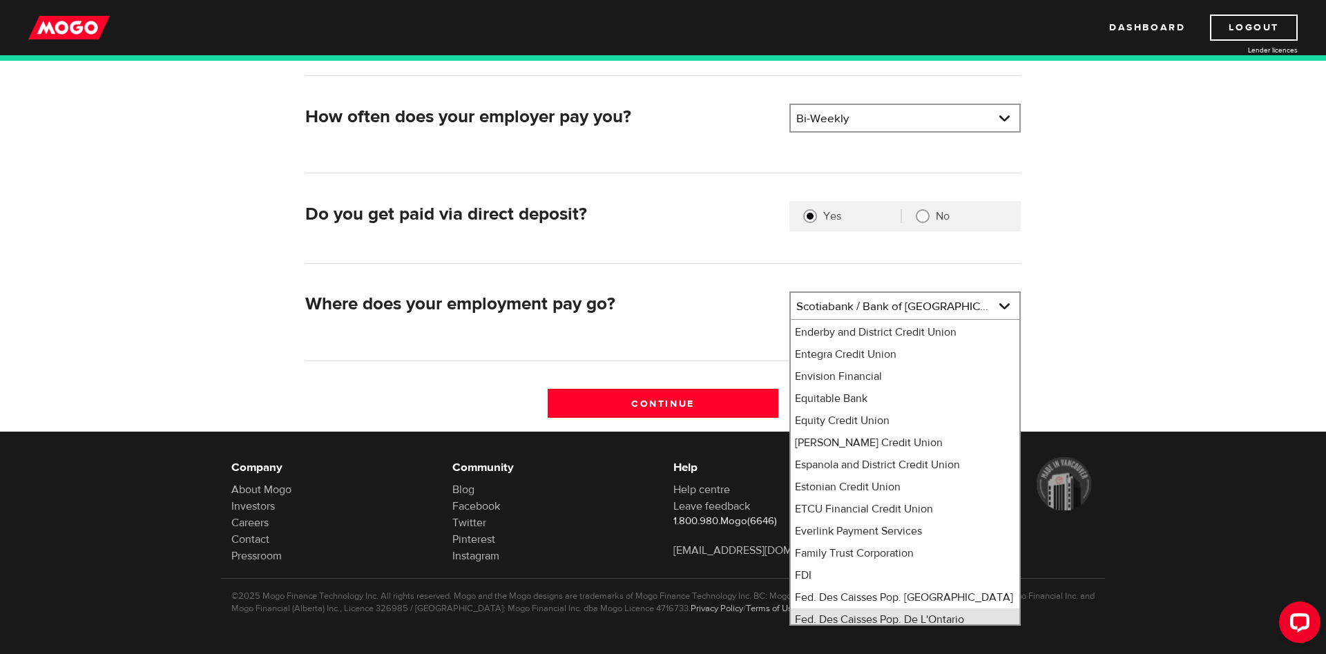
scroll to position [3936, 0]
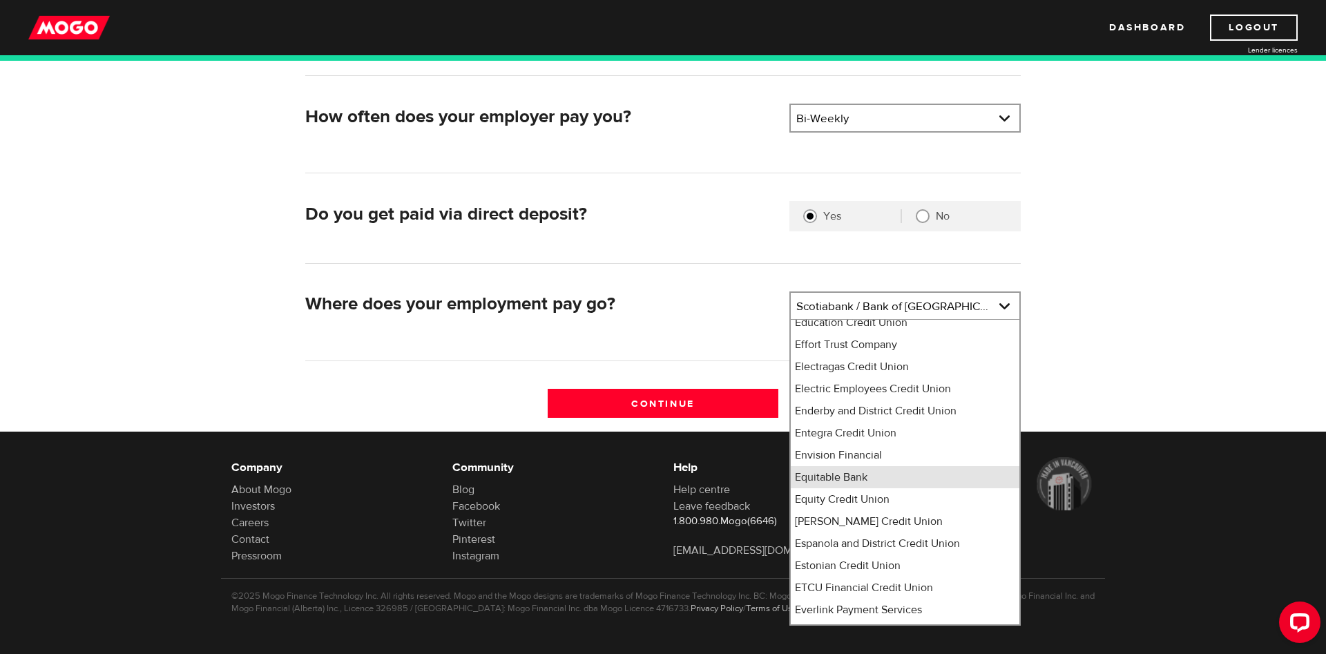
click at [848, 466] on li "Equitable Bank" at bounding box center [905, 477] width 229 height 22
select select "499"
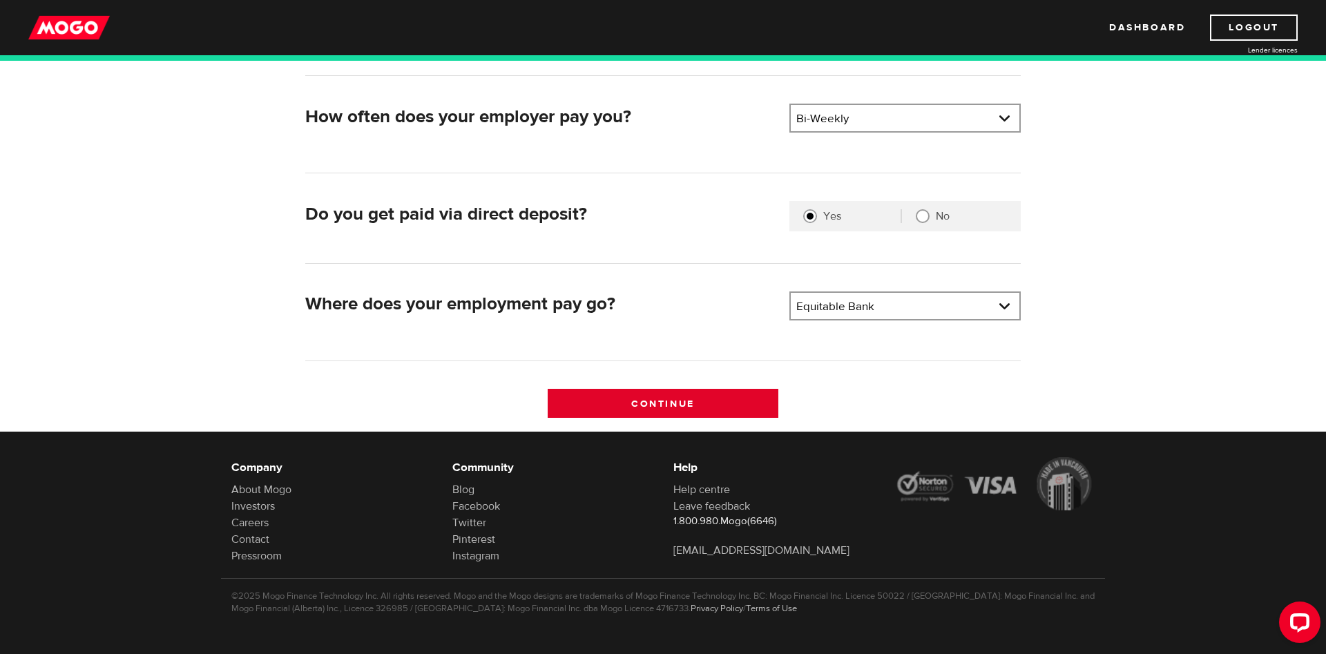
click at [685, 400] on input "Continue" at bounding box center [663, 403] width 231 height 29
